Goal: Task Accomplishment & Management: Complete application form

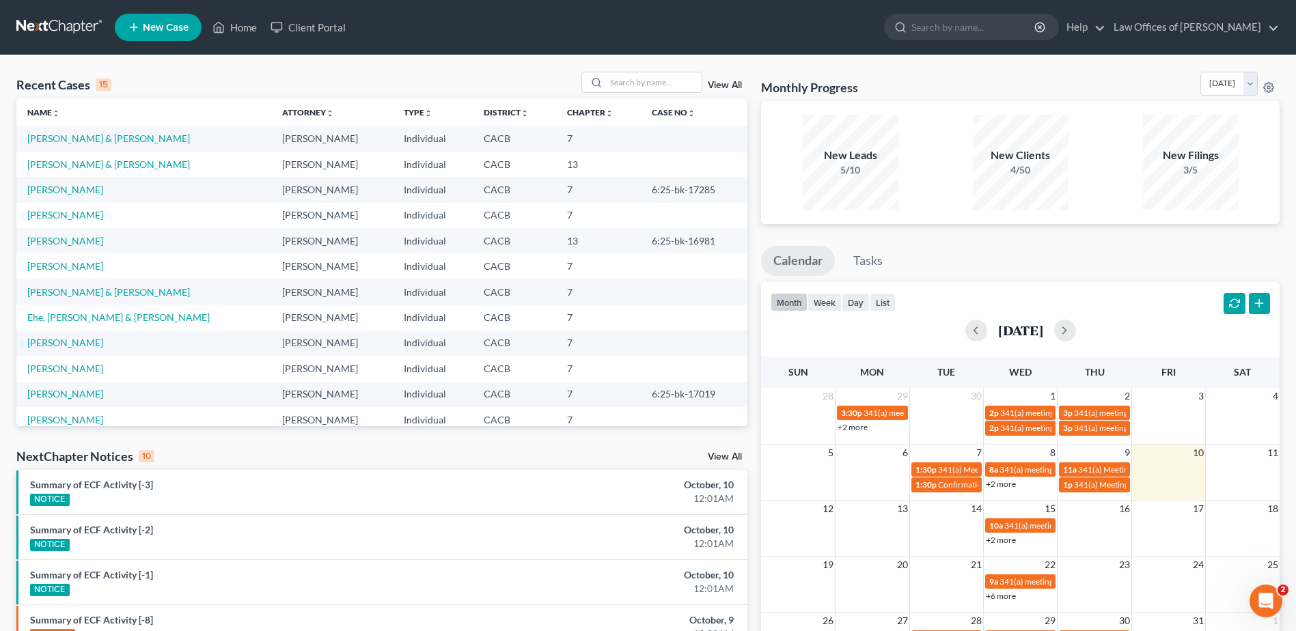
click at [150, 28] on span "New Case" at bounding box center [166, 28] width 46 height 10
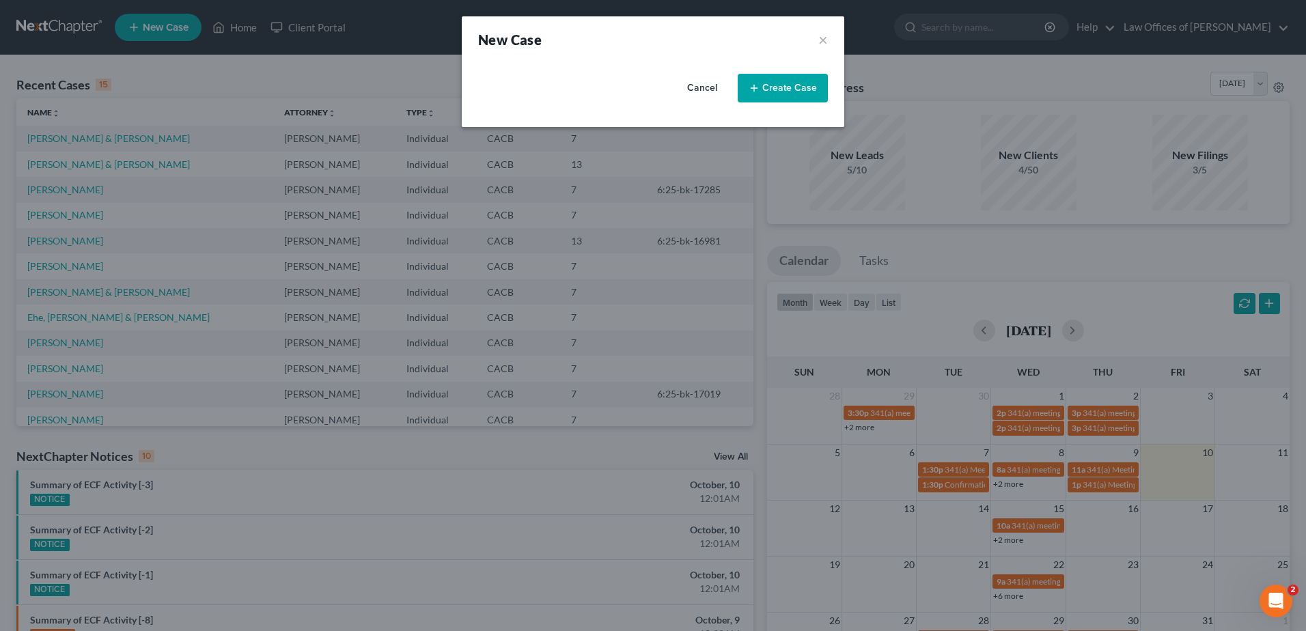
select select "7"
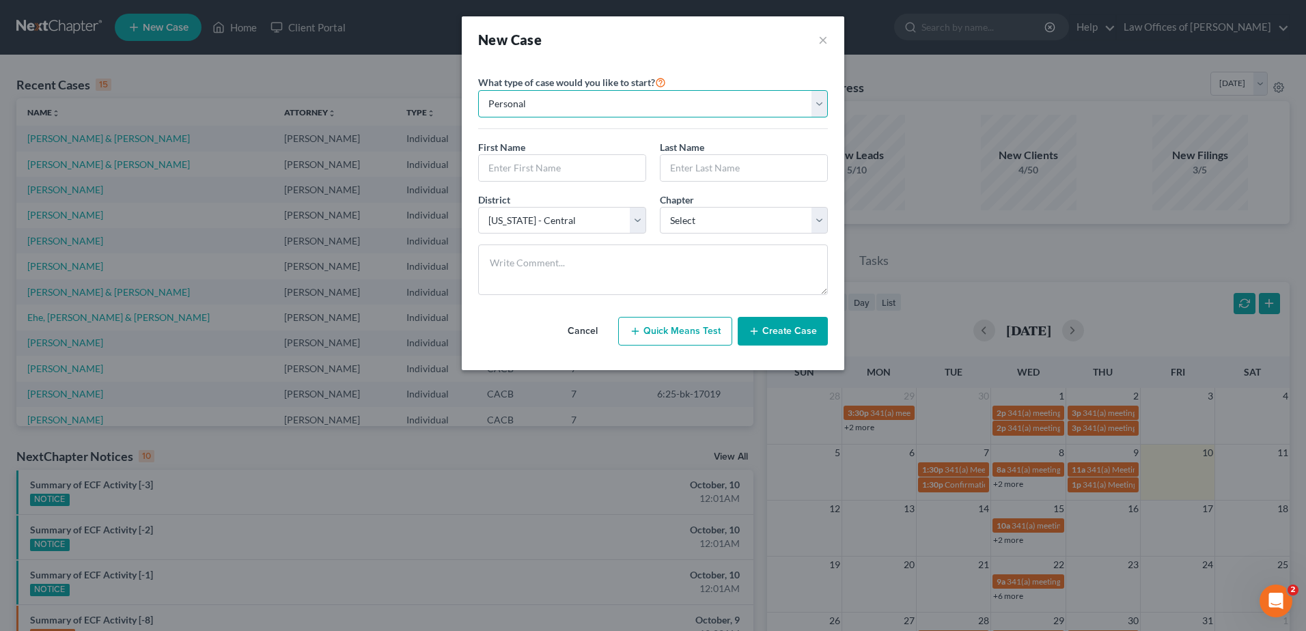
click at [821, 107] on select "Personal Business" at bounding box center [653, 103] width 350 height 27
click at [760, 326] on icon "button" at bounding box center [754, 331] width 11 height 11
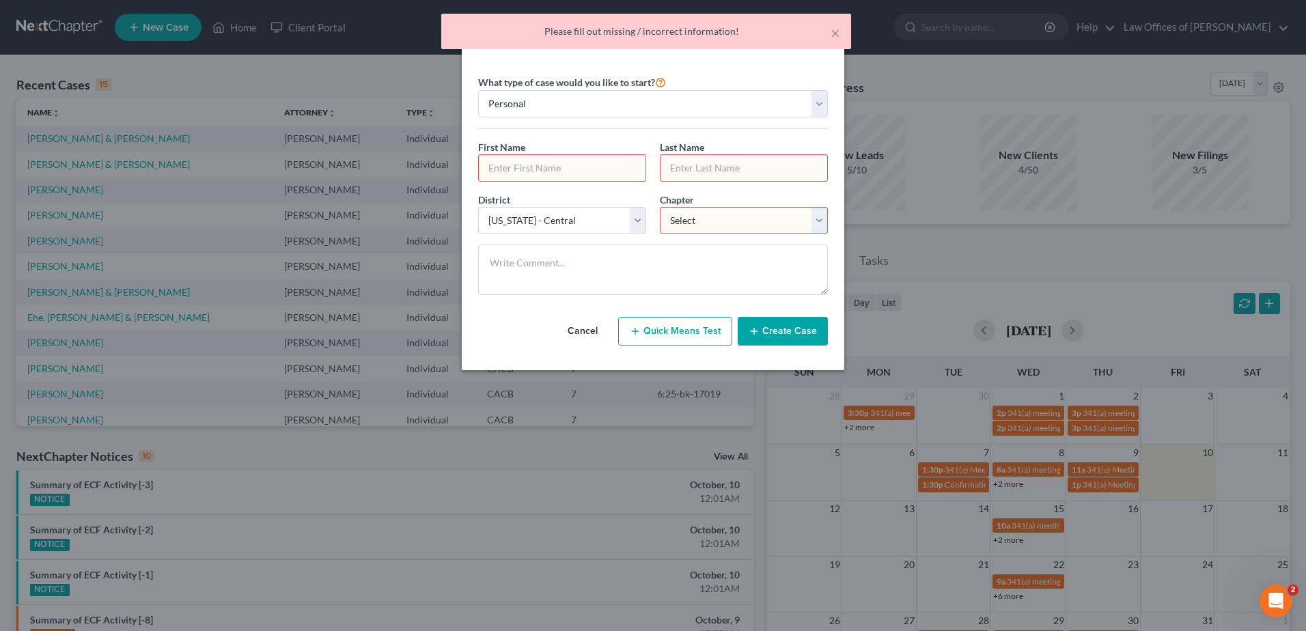
click at [560, 164] on input "text" at bounding box center [562, 168] width 167 height 26
type input "g"
click at [700, 162] on input "text" at bounding box center [744, 168] width 167 height 26
type input "g"
click at [721, 219] on select "Select 7 11 12 13" at bounding box center [744, 220] width 168 height 27
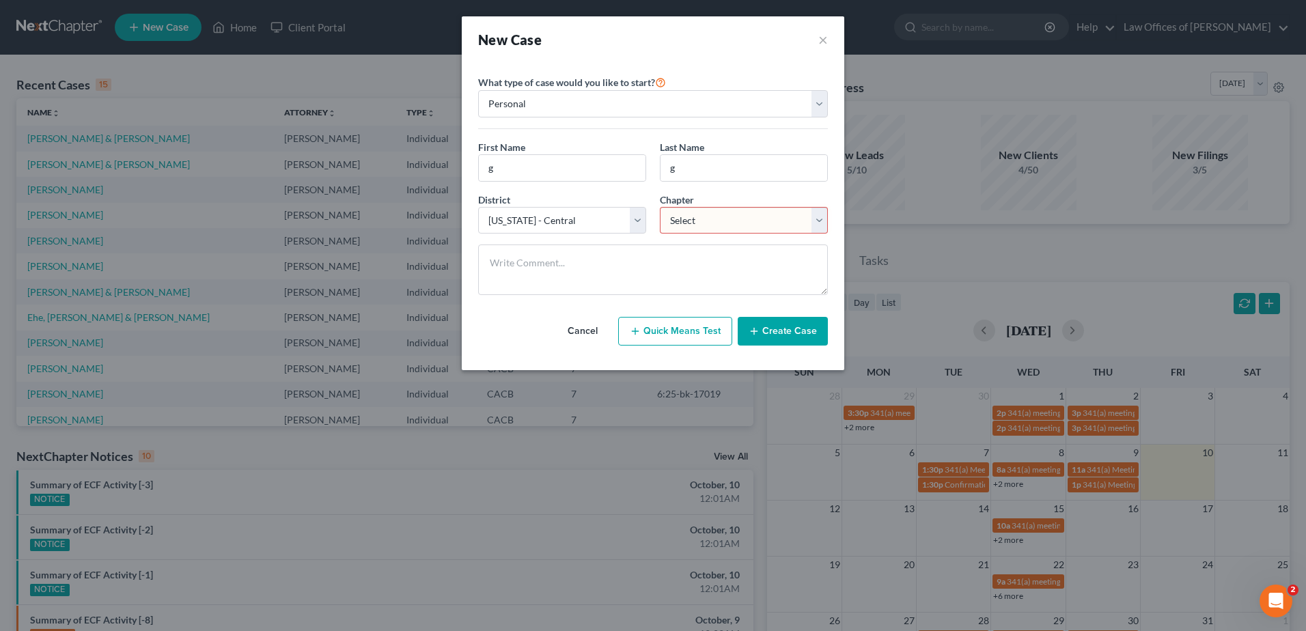
select select "1"
click at [660, 207] on select "Select 7 11 12 13" at bounding box center [744, 220] width 168 height 27
click at [784, 335] on button "Create Case" at bounding box center [783, 331] width 90 height 29
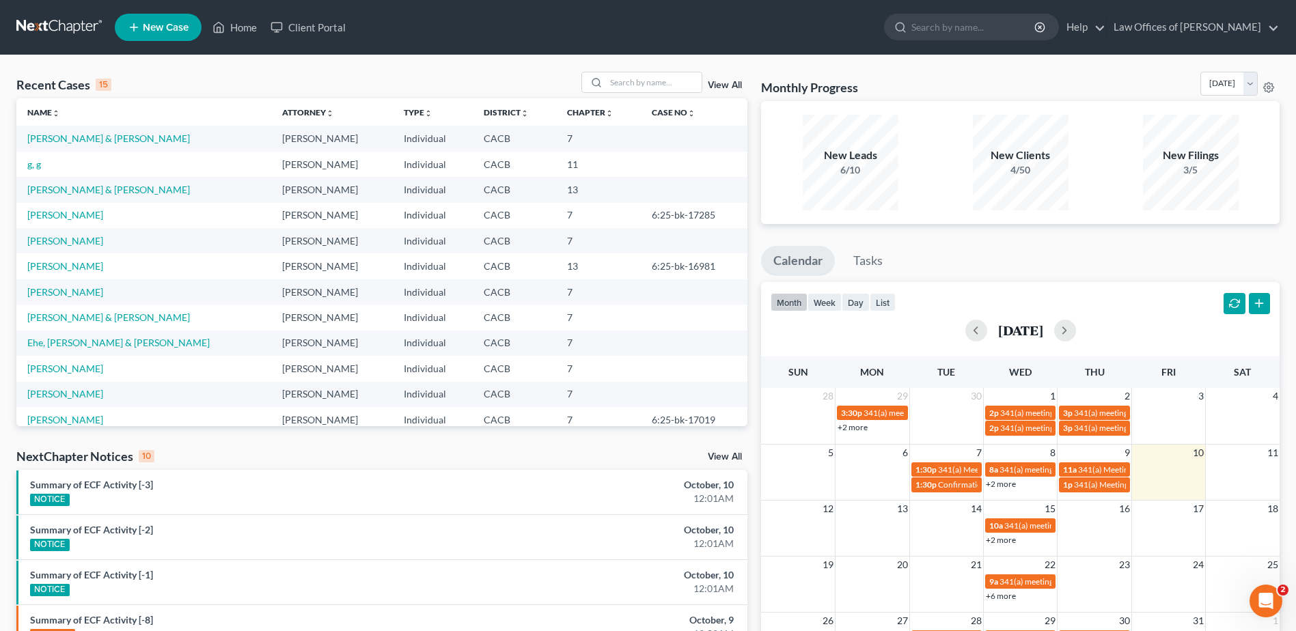
click at [152, 33] on link "New Case" at bounding box center [158, 27] width 87 height 27
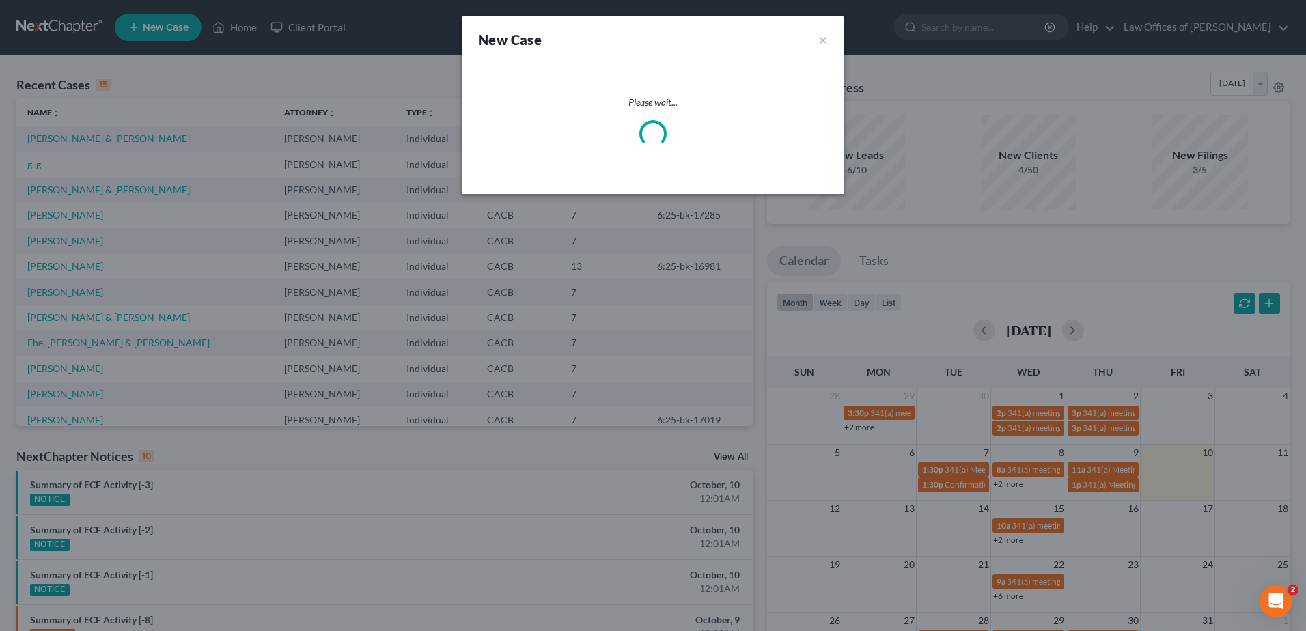
select select "7"
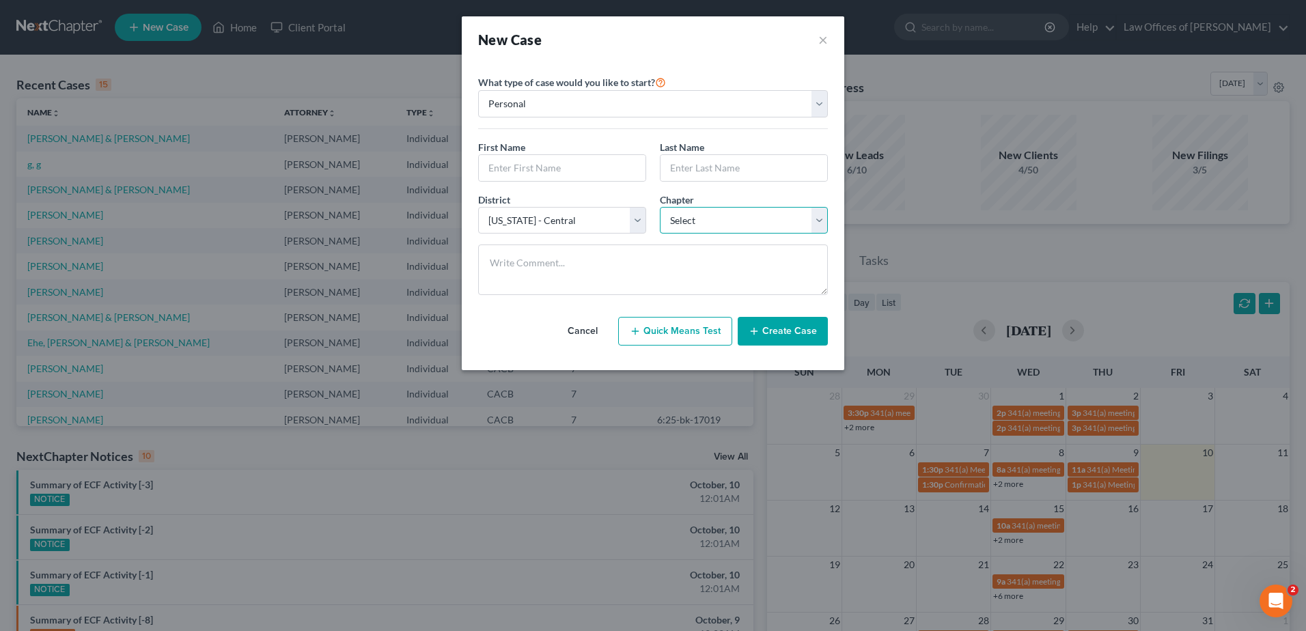
click at [817, 219] on select "Select 7 11 12 13" at bounding box center [744, 220] width 168 height 27
click at [965, 66] on div "New Case × Please select case type * Bankruptcy Bankruptcy What type of case wo…" at bounding box center [653, 315] width 1306 height 631
